Goal: Navigation & Orientation: Go to known website

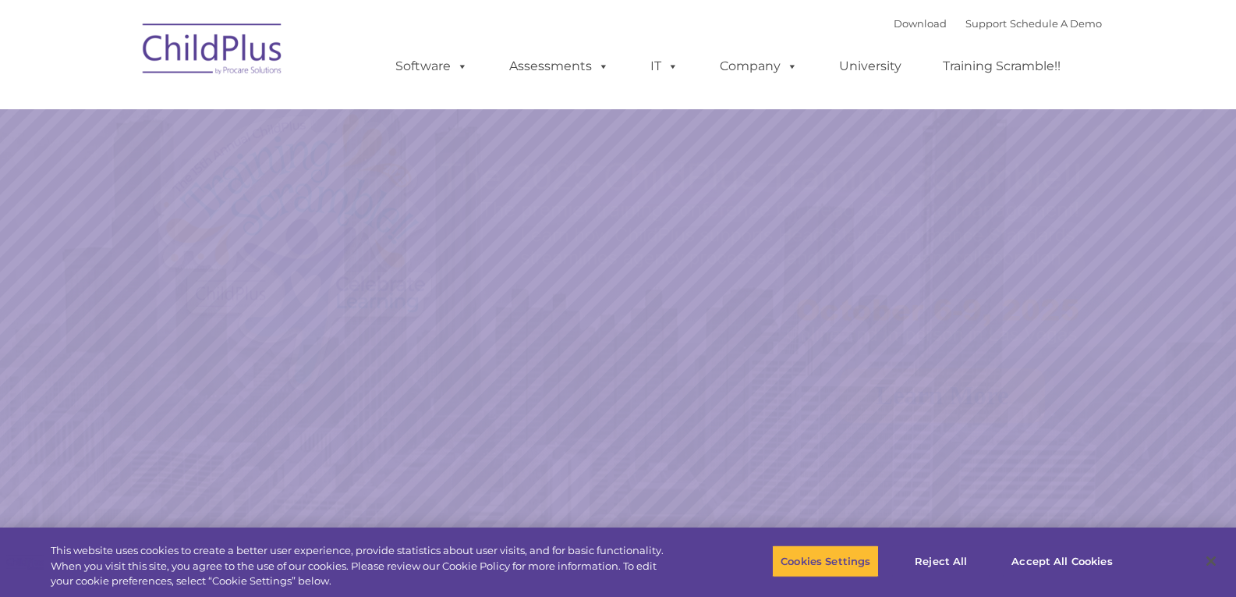
select select "MEDIUM"
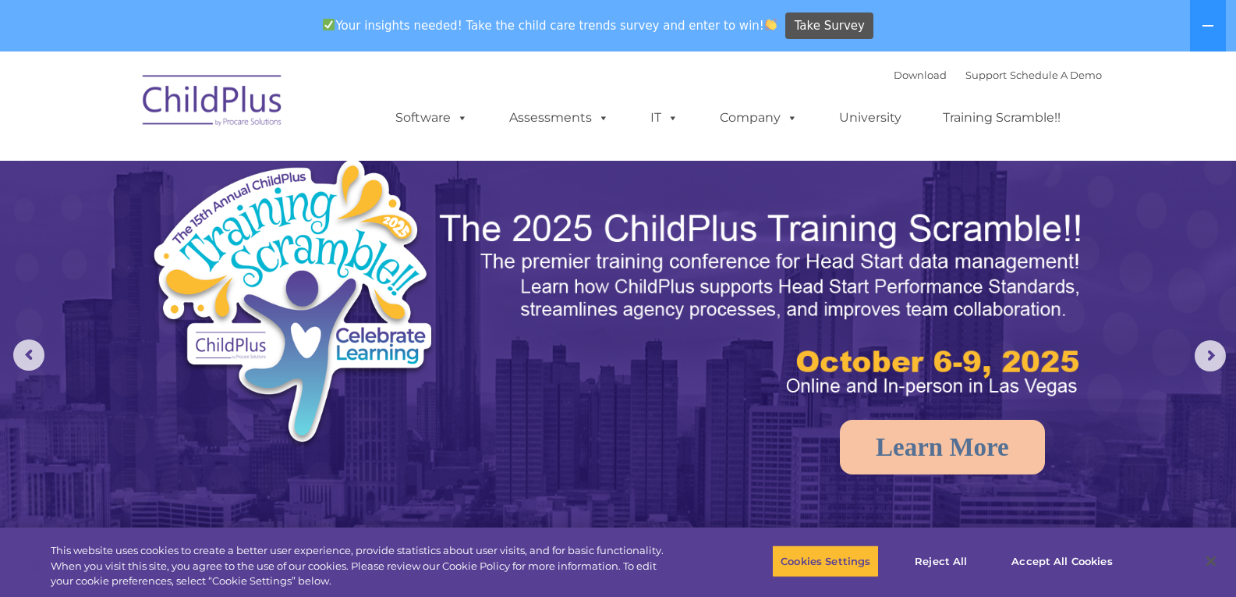
click at [200, 96] on img at bounding box center [213, 103] width 156 height 78
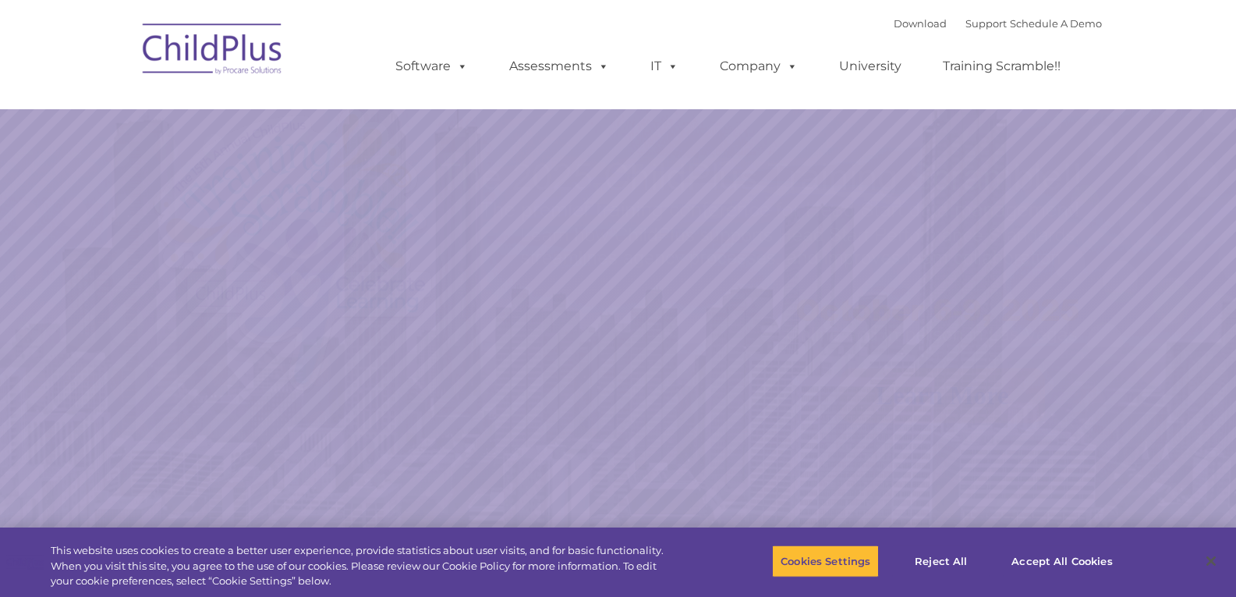
select select "MEDIUM"
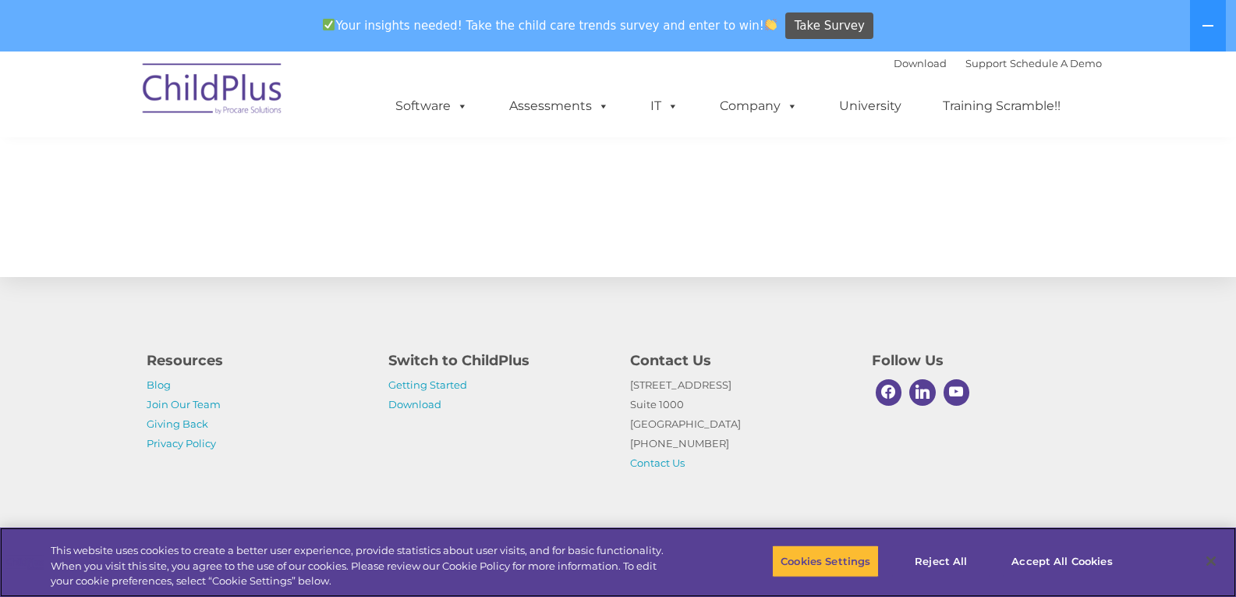
scroll to position [1718, 0]
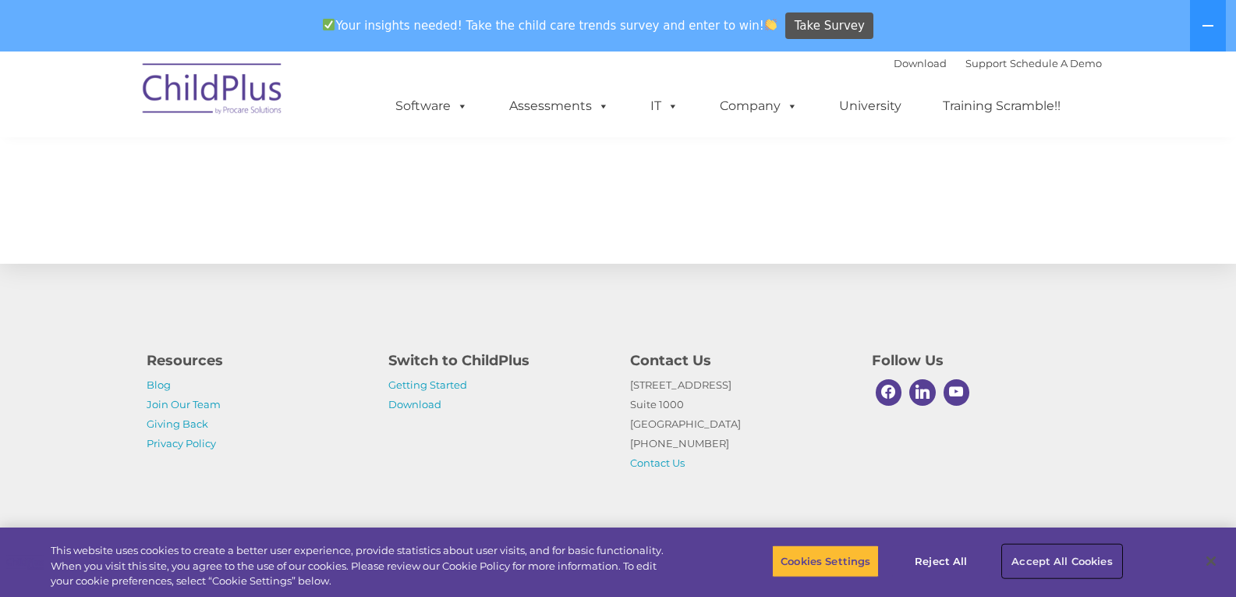
click at [1041, 558] on button "Accept All Cookies" at bounding box center [1062, 560] width 118 height 33
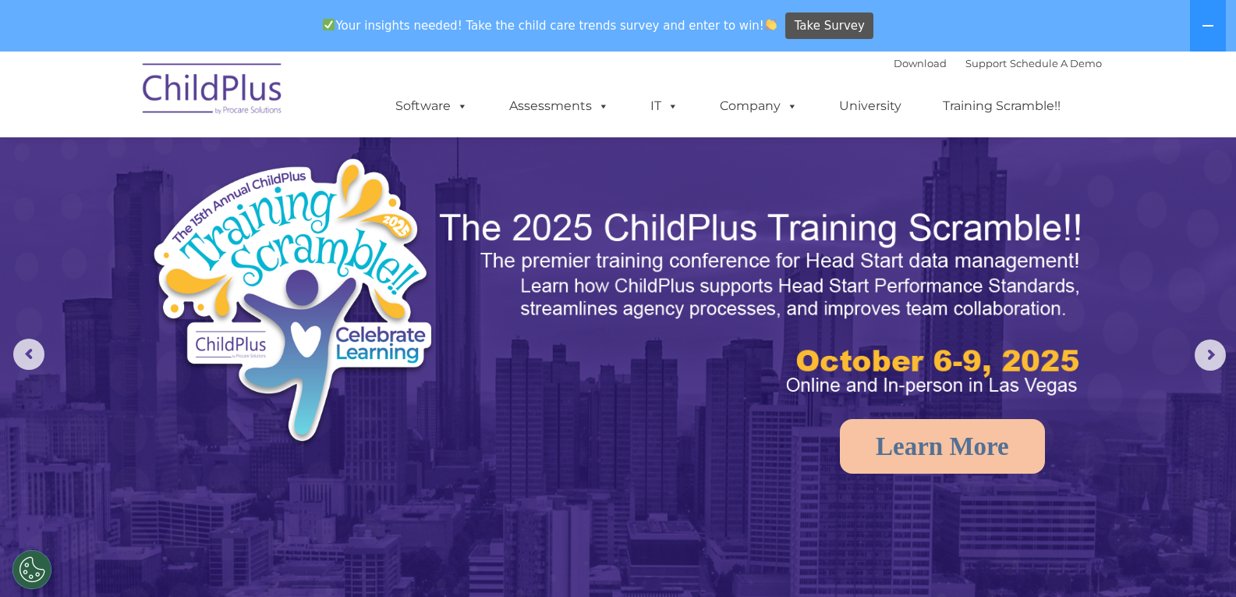
scroll to position [0, 0]
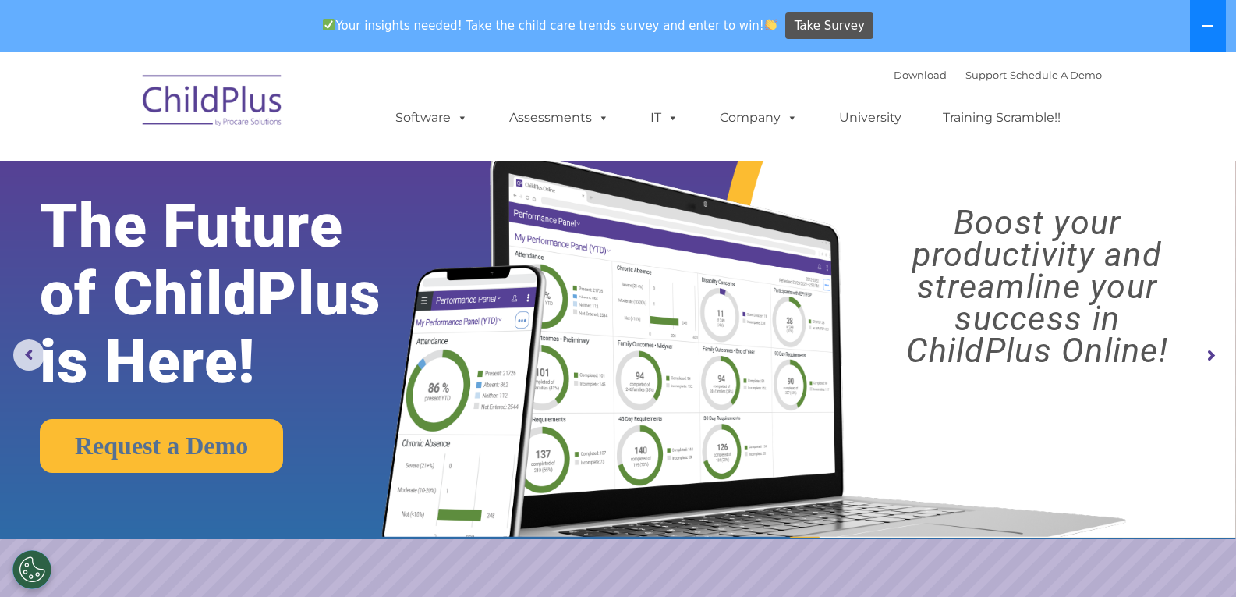
click at [1205, 12] on button at bounding box center [1208, 25] width 36 height 51
